Goal: Task Accomplishment & Management: Manage account settings

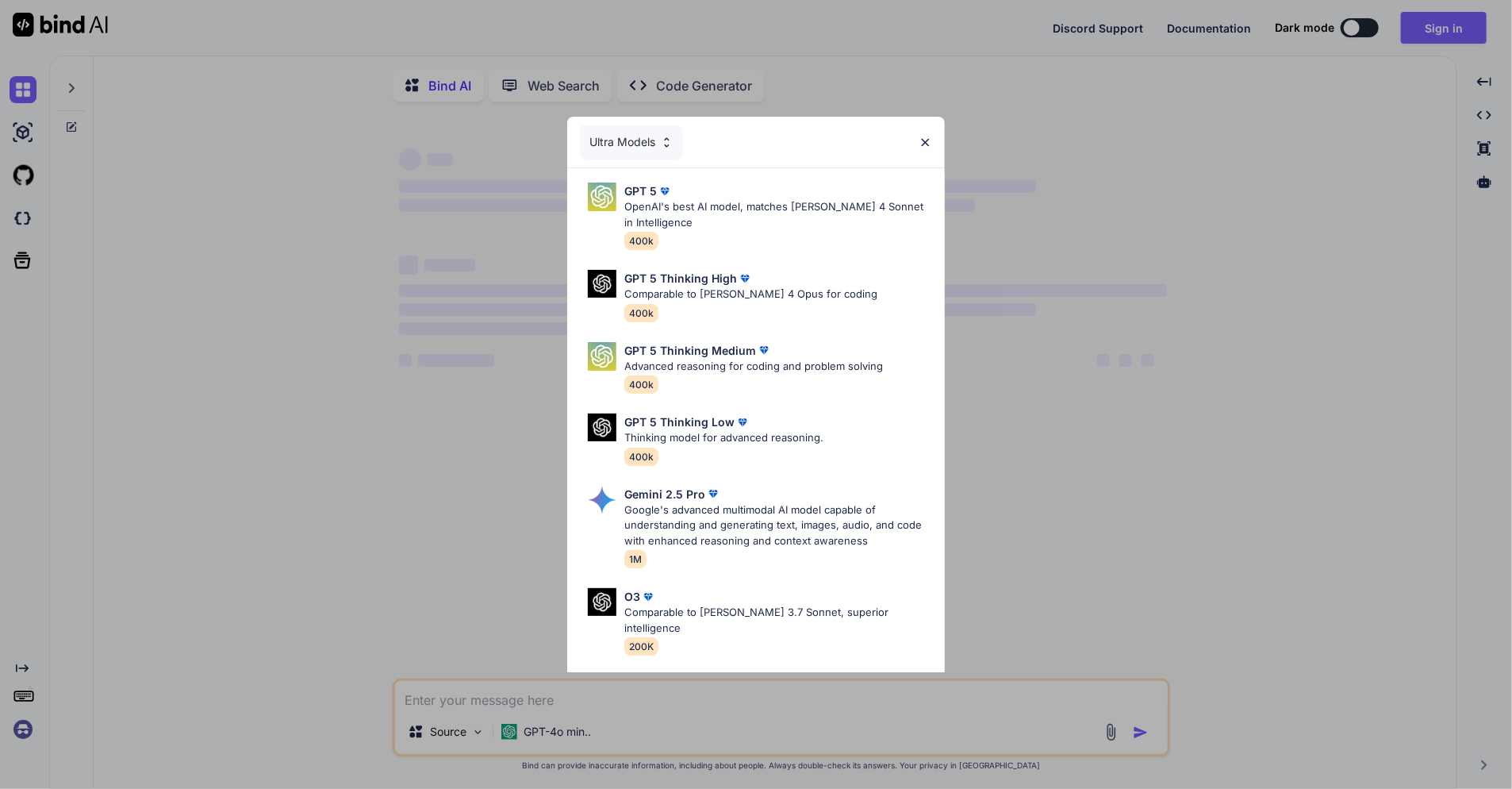
click at [923, 137] on img at bounding box center [926, 142] width 14 height 14
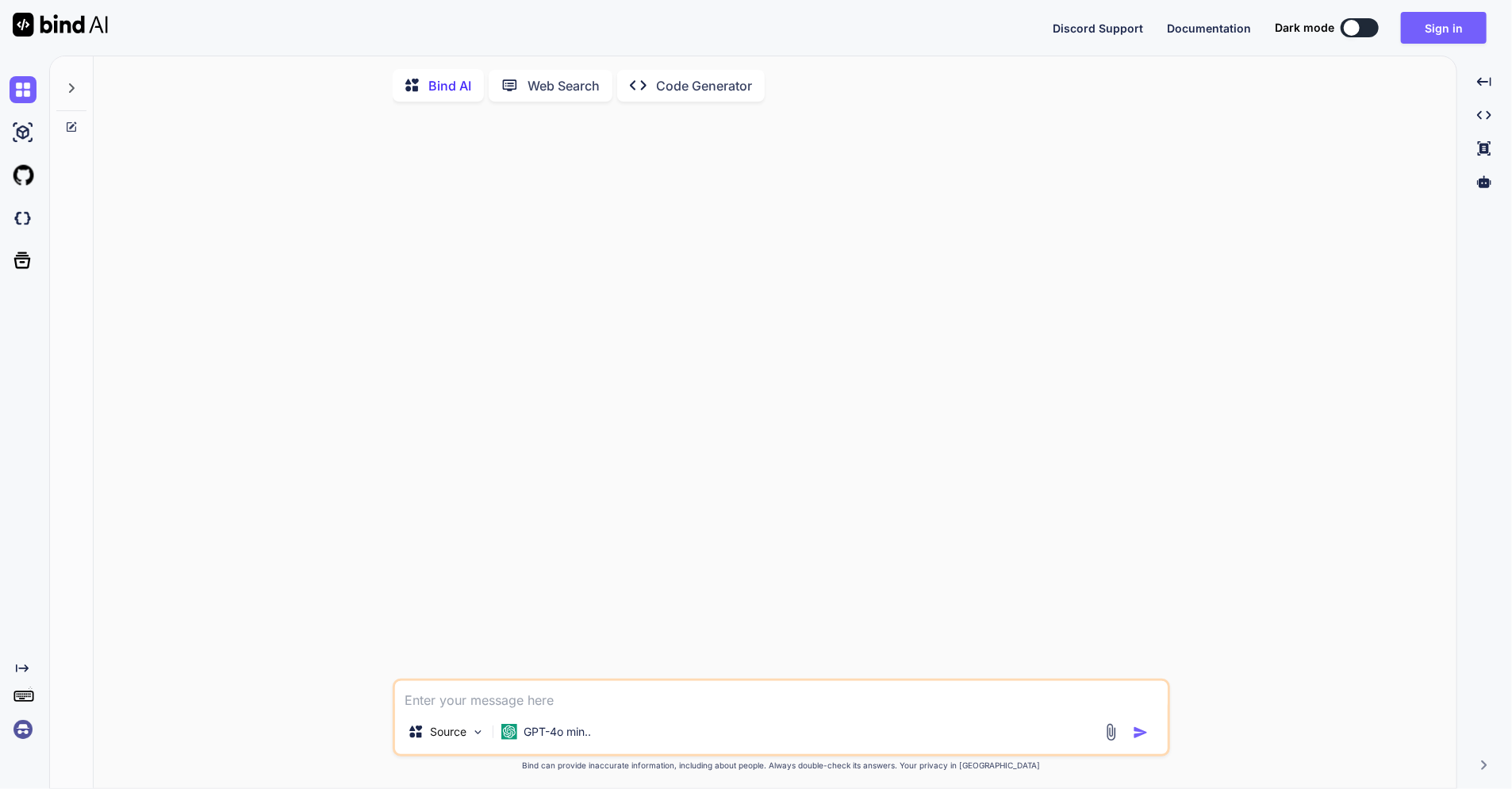
click at [26, 730] on img at bounding box center [23, 729] width 27 height 27
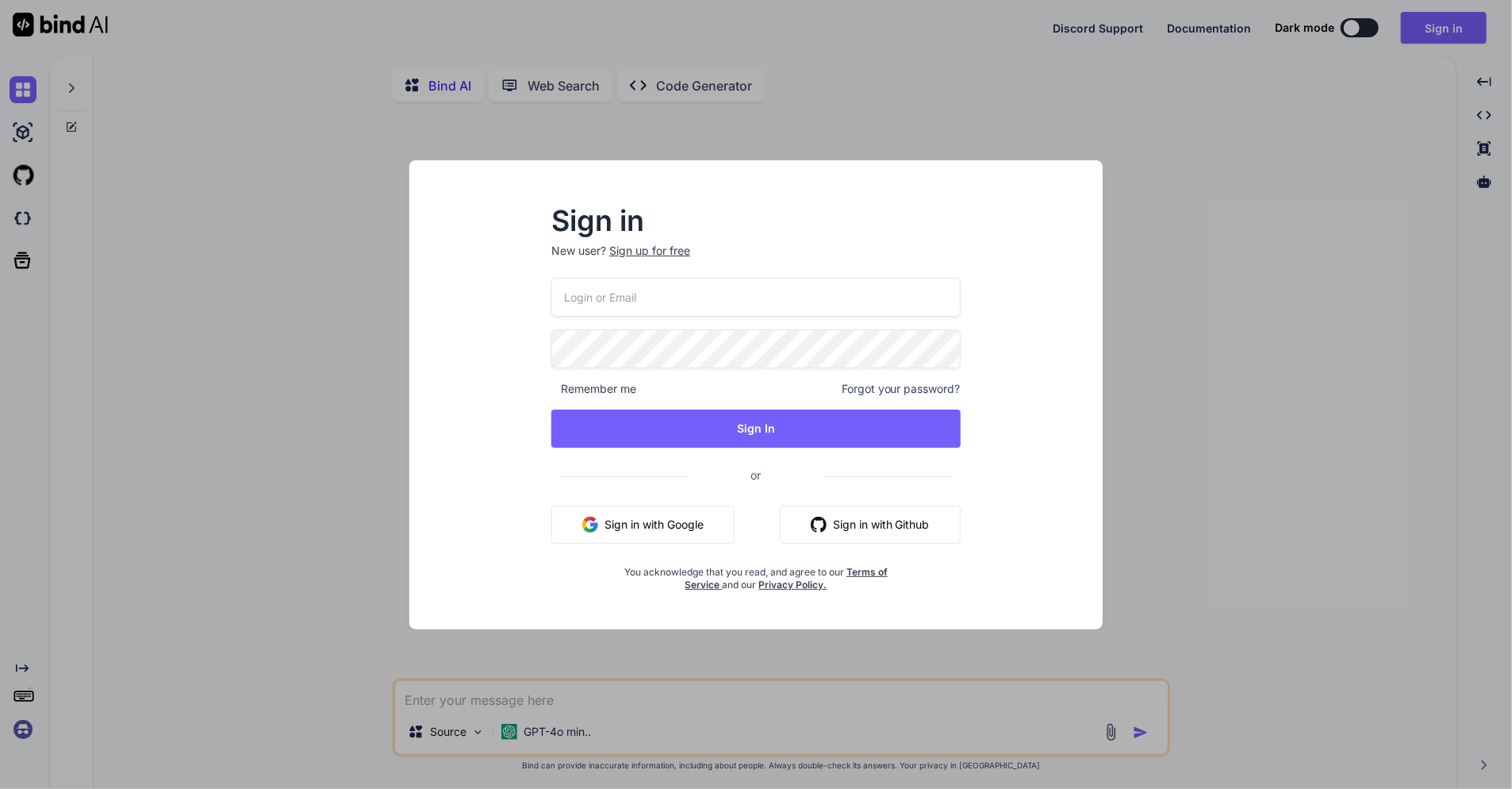
type textarea "x"
type input "[EMAIL_ADDRESS][DOMAIN_NAME]"
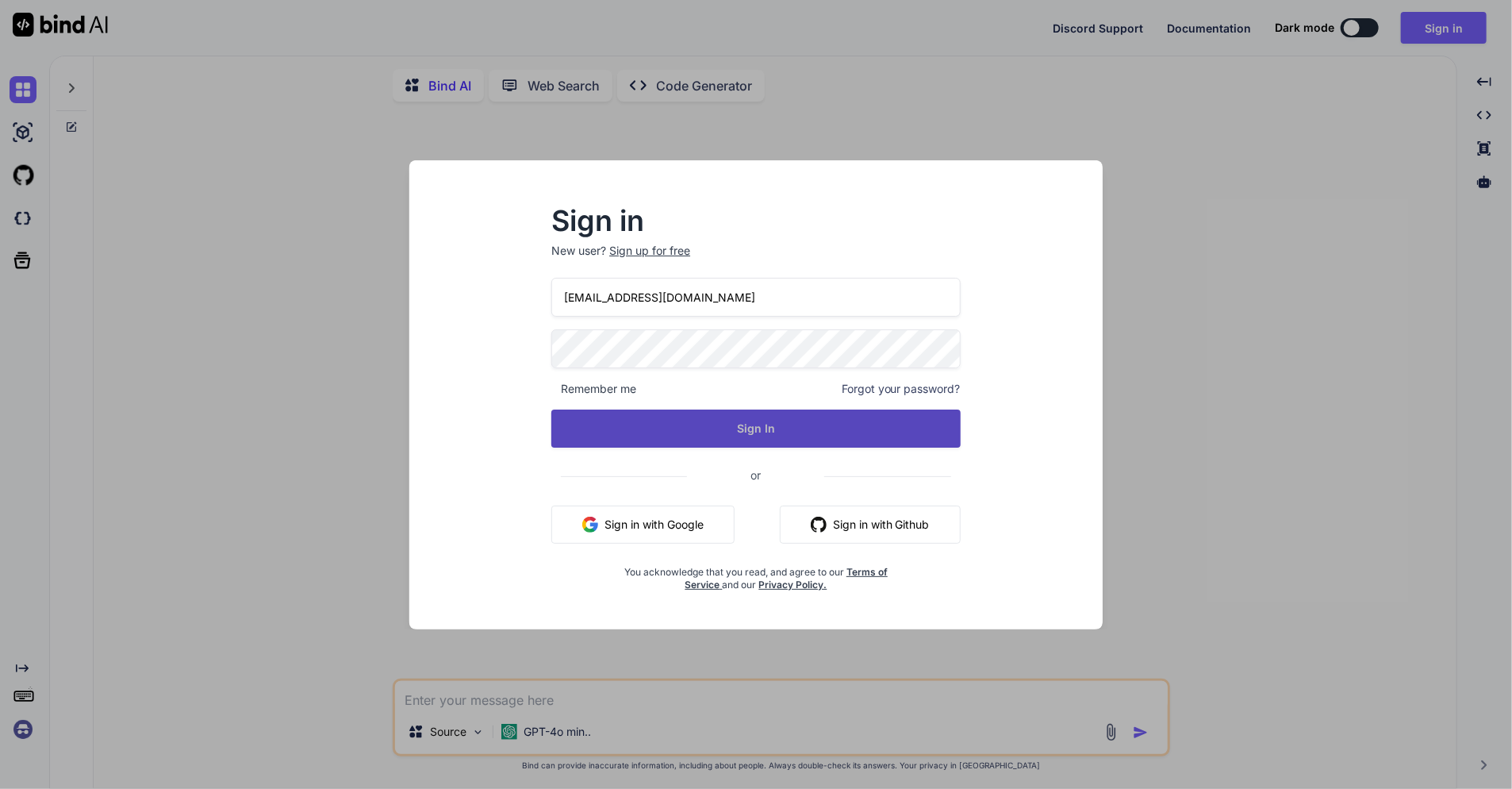
click at [736, 436] on button "Sign In" at bounding box center [756, 429] width 410 height 39
click at [666, 423] on button "Sign In" at bounding box center [756, 429] width 410 height 39
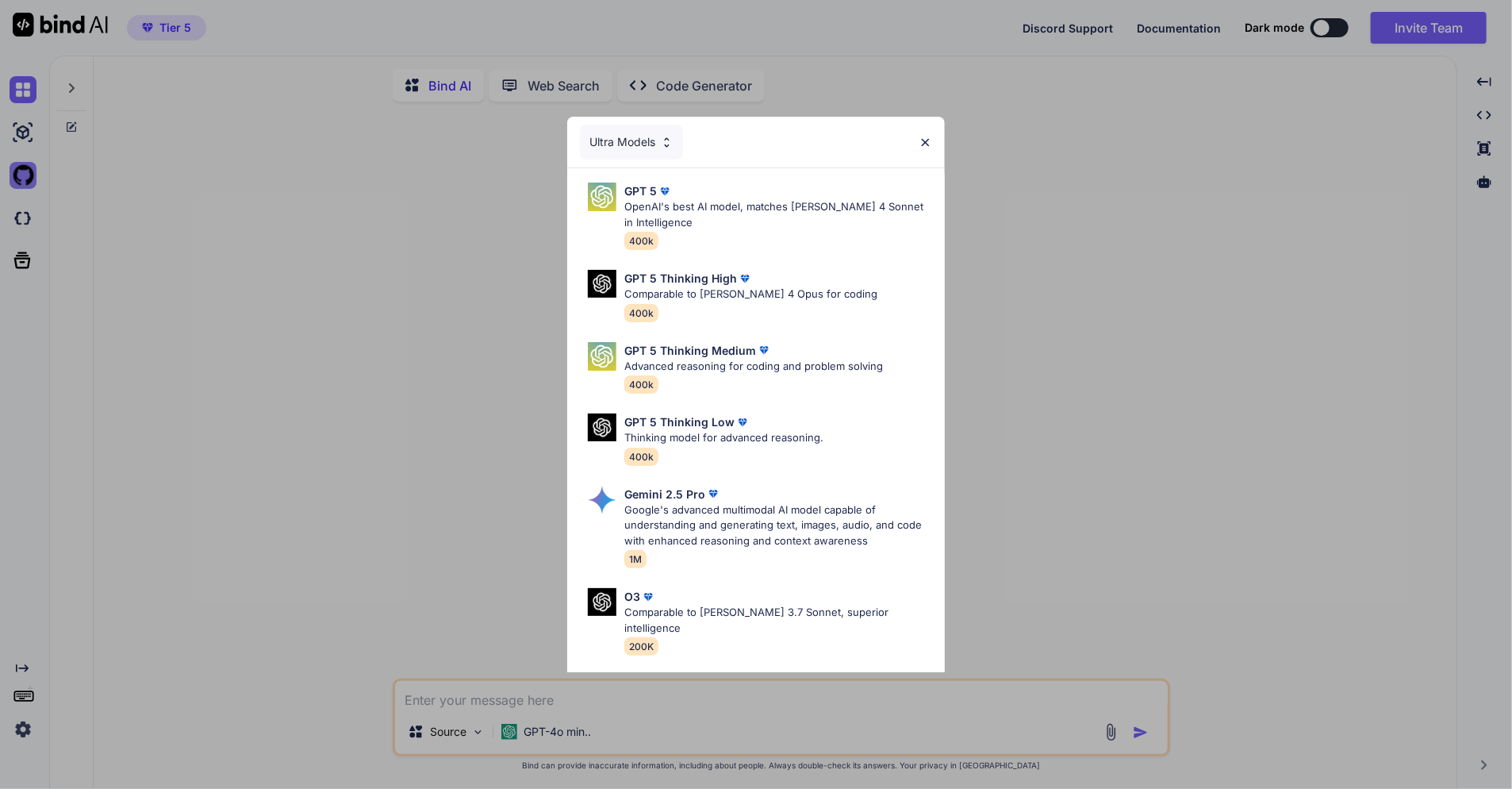
type textarea "x"
click at [921, 135] on img at bounding box center [926, 142] width 14 height 14
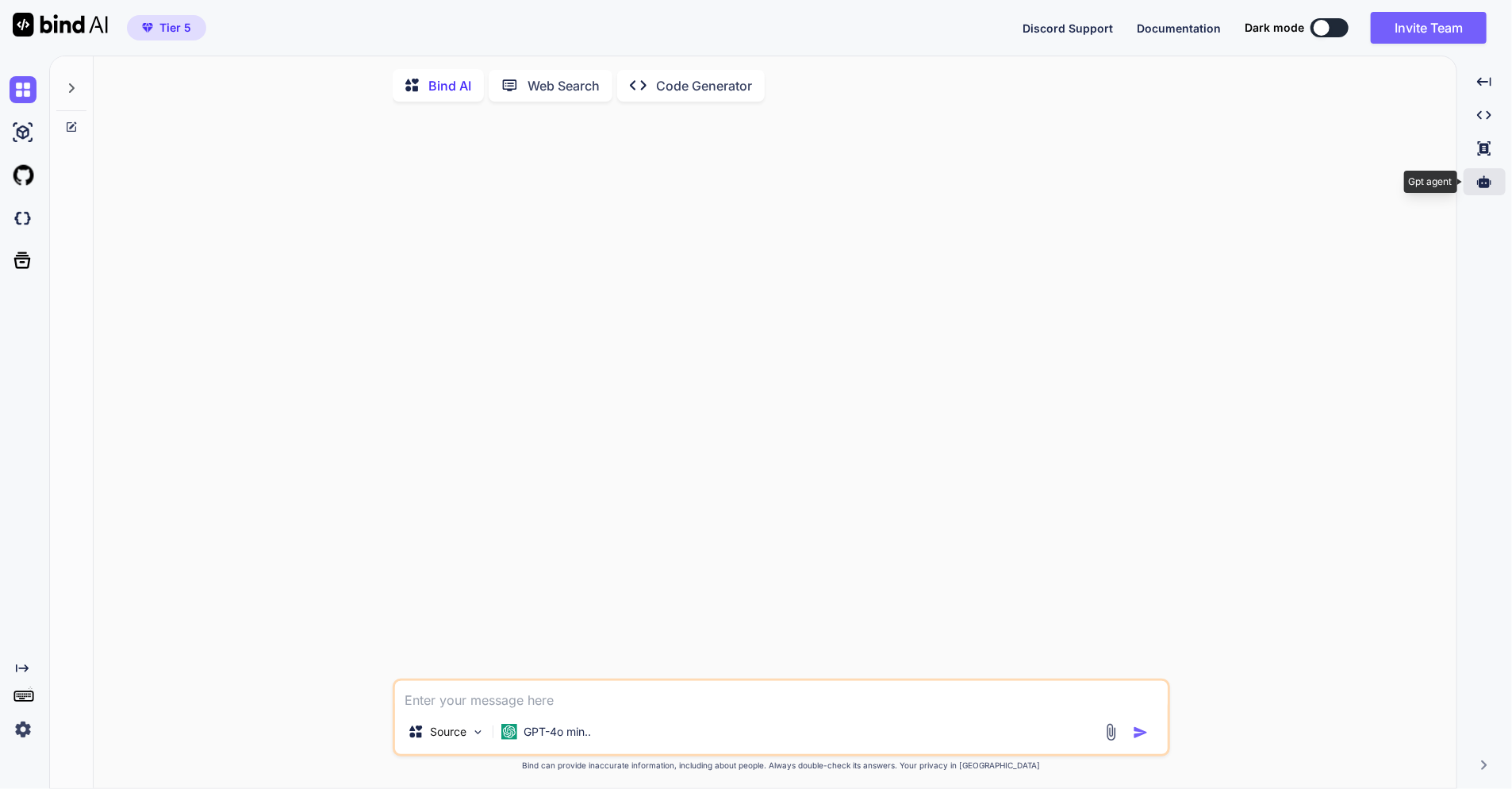
click at [1488, 184] on icon at bounding box center [1484, 182] width 14 height 12
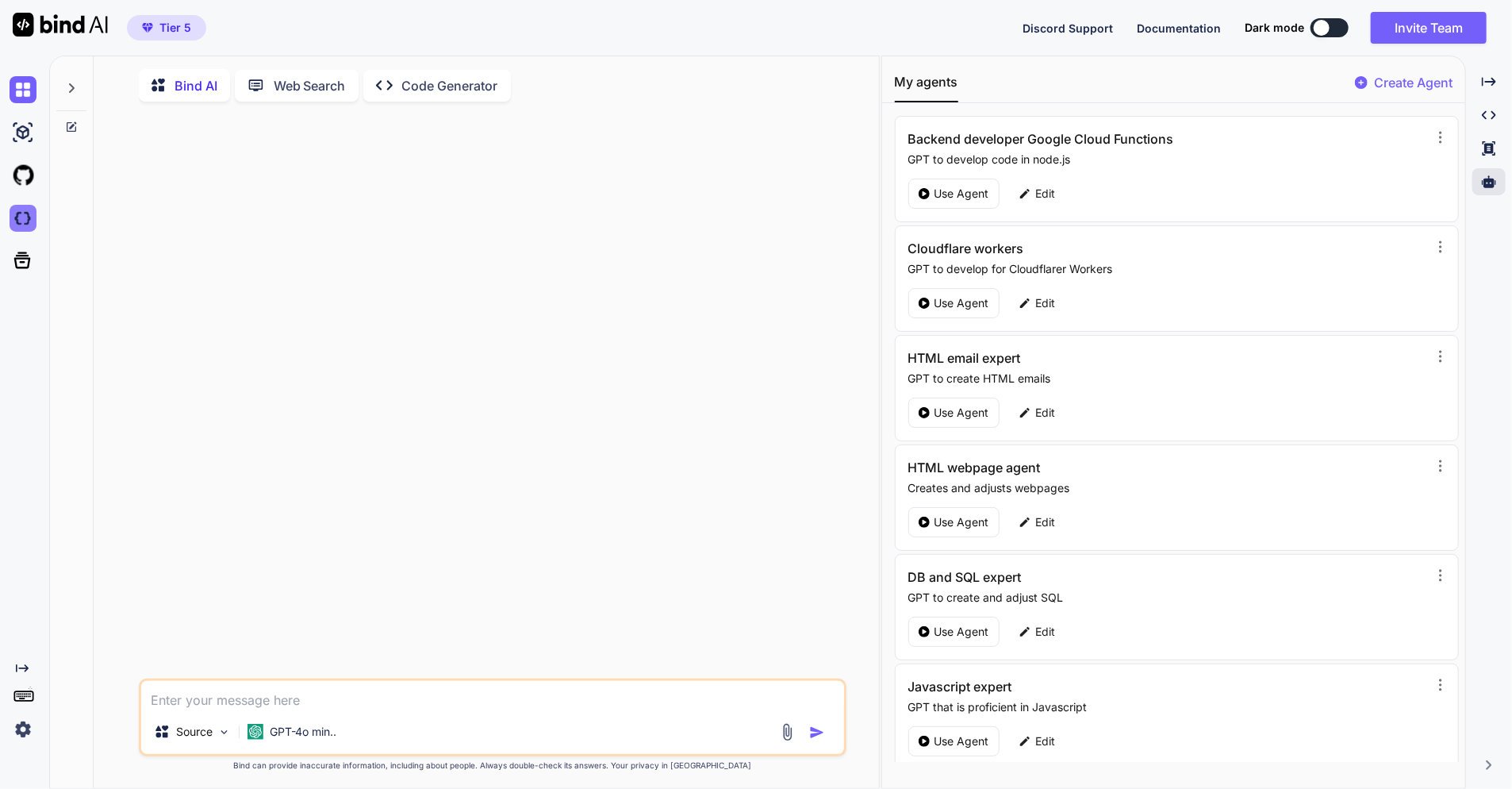
click at [30, 213] on img at bounding box center [23, 217] width 27 height 27
click at [25, 163] on img at bounding box center [23, 175] width 27 height 27
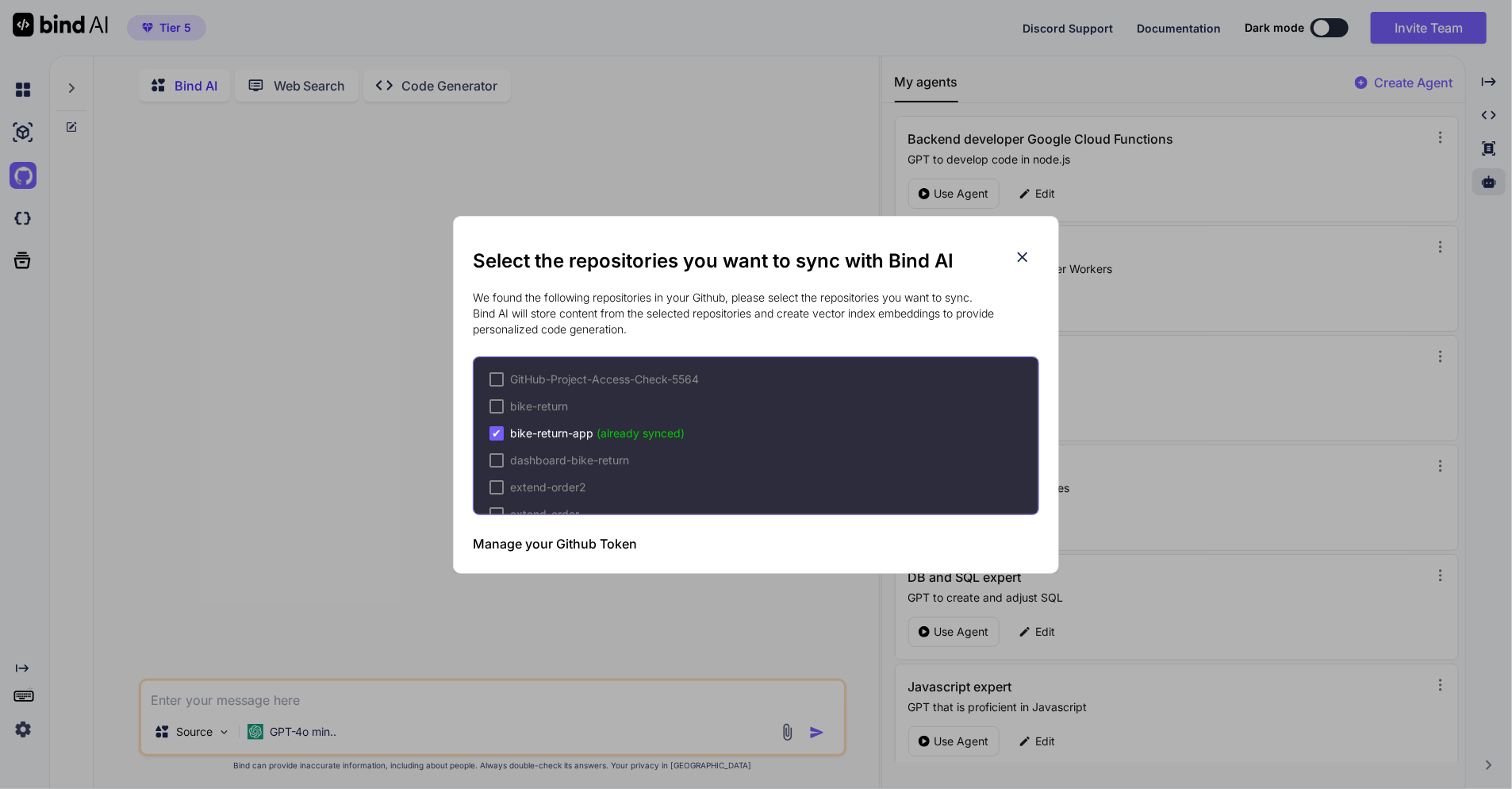
scroll to position [105, 0]
click at [580, 550] on h3 "Manage your Github Token" at bounding box center [555, 543] width 164 height 19
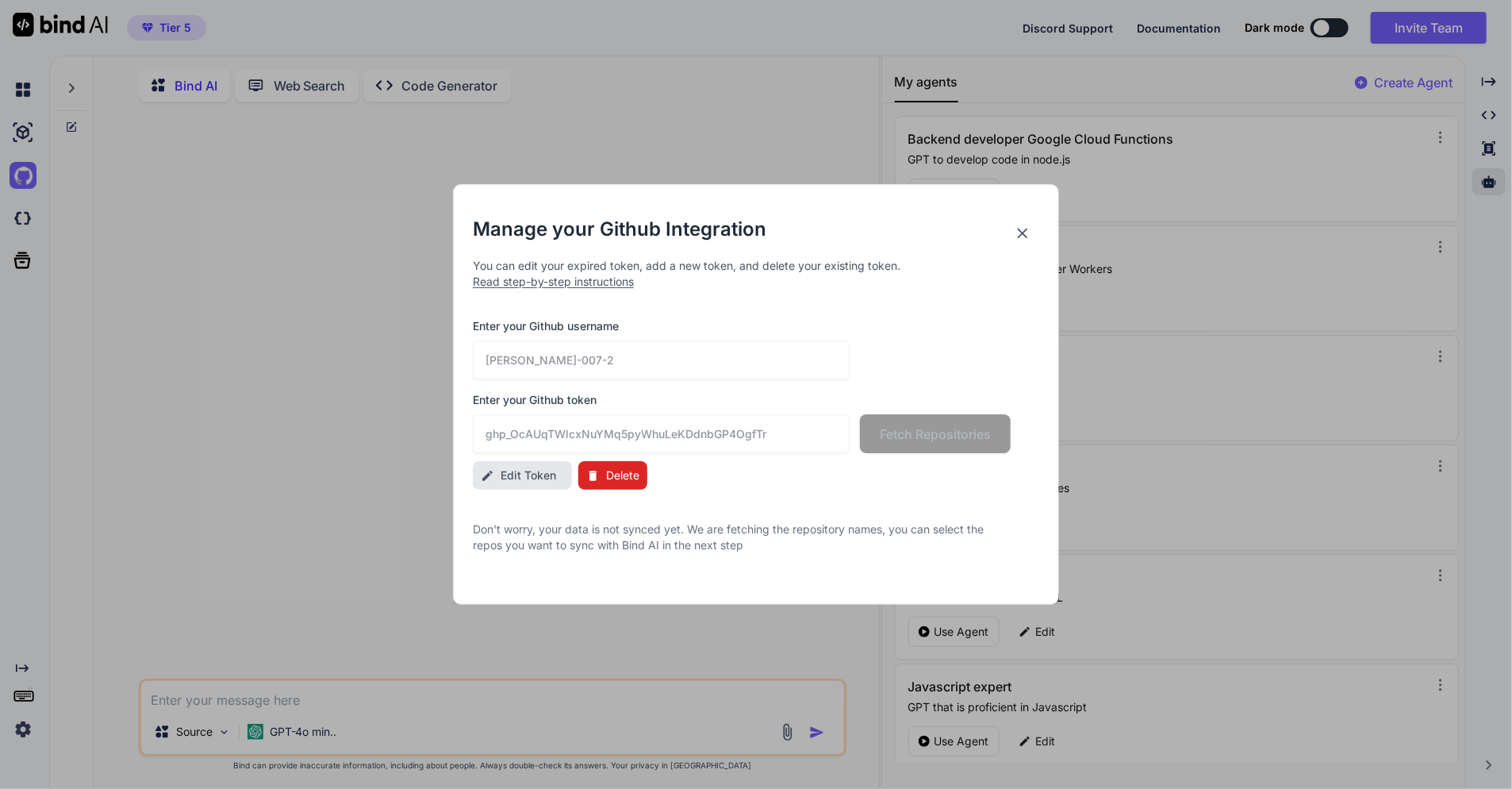
click at [845, 111] on div "Manage your Github Integration You can edit your expired token, add a new token…" at bounding box center [756, 394] width 1512 height 789
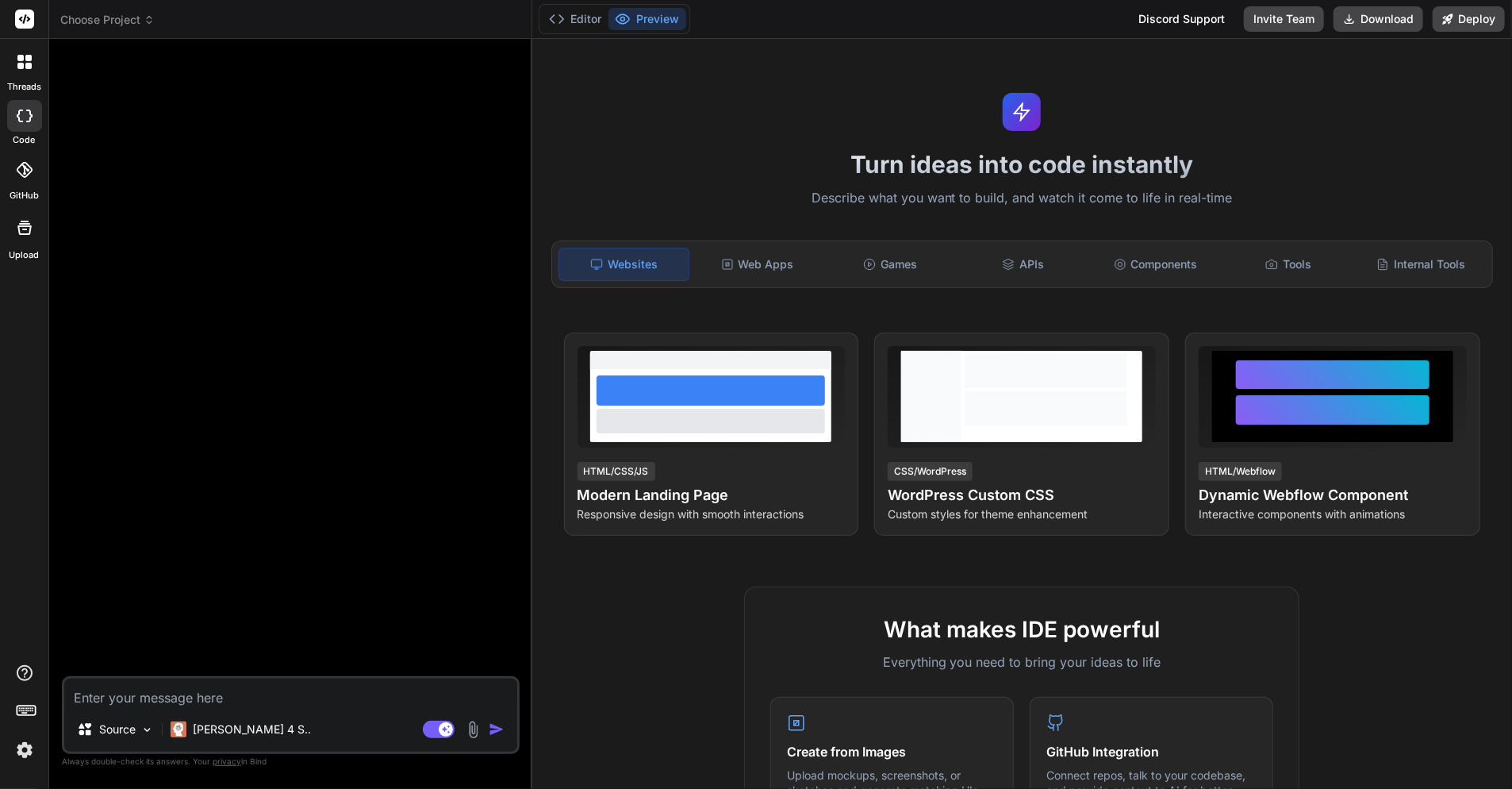
type textarea "x"
